Goal: Task Accomplishment & Management: Use online tool/utility

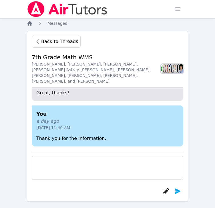
click at [31, 25] on icon "Breadcrumb" at bounding box center [29, 23] width 5 height 5
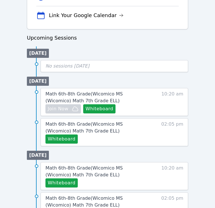
scroll to position [254, 0]
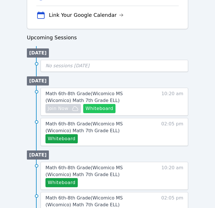
click at [101, 109] on button "Whiteboard" at bounding box center [99, 108] width 32 height 9
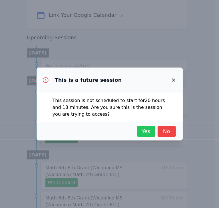
click at [142, 134] on span "Yes" at bounding box center [146, 132] width 13 height 8
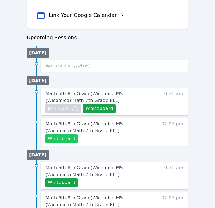
click at [63, 139] on button "Whiteboard" at bounding box center [61, 138] width 32 height 9
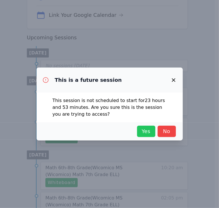
click at [142, 134] on span "Yes" at bounding box center [146, 132] width 13 height 8
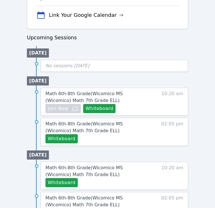
click at [21, 31] on div "Home Sessions Study Groups Students Messages Open user menu [PERSON_NAME] Open …" at bounding box center [107, 94] width 215 height 697
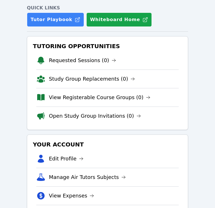
scroll to position [0, 0]
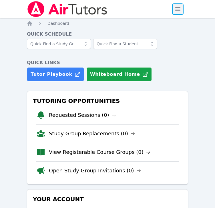
click at [183, 5] on span "button" at bounding box center [177, 9] width 13 height 13
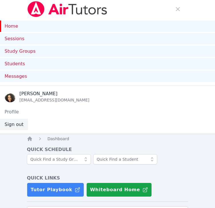
click at [12, 125] on button "Sign out" at bounding box center [14, 124] width 28 height 11
